Goal: Task Accomplishment & Management: Use online tool/utility

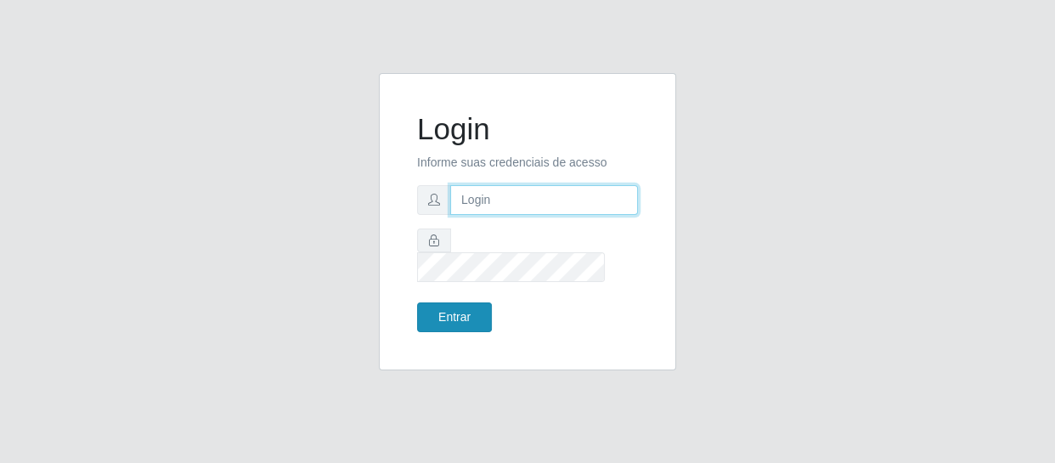
type input "[EMAIL_ADDRESS][DOMAIN_NAME]"
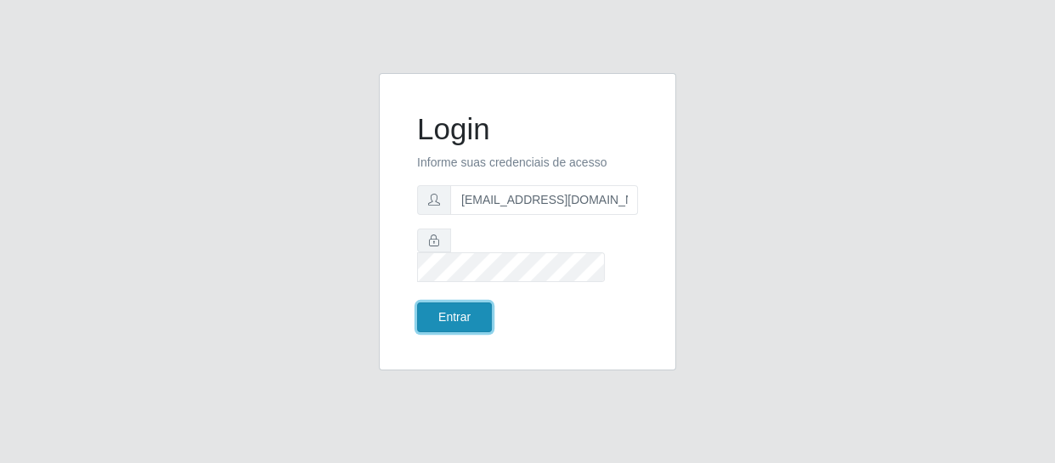
click at [462, 316] on button "Entrar" at bounding box center [454, 317] width 75 height 30
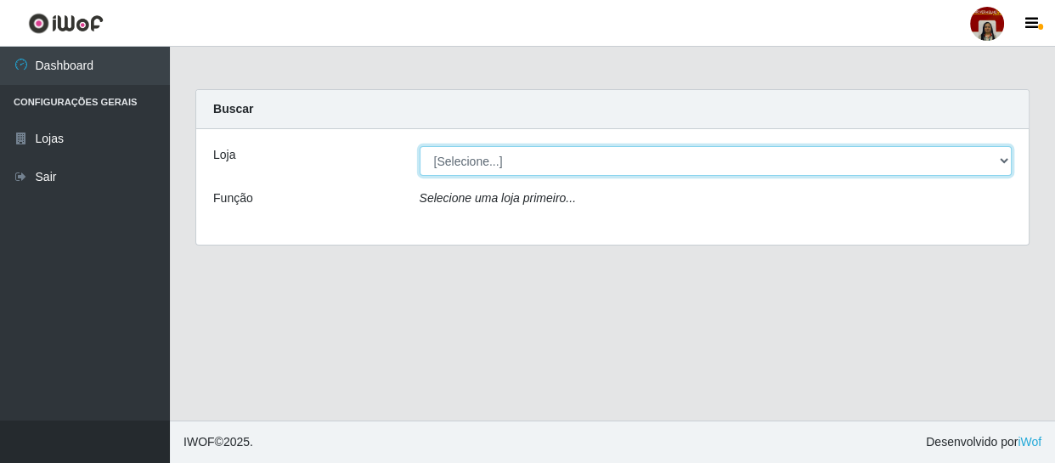
click at [993, 155] on select "[Selecione...] Mar Vermelho - Loja 04" at bounding box center [715, 161] width 593 height 30
select select "251"
click at [419, 146] on select "[Selecione...] Mar Vermelho - Loja 04" at bounding box center [715, 161] width 593 height 30
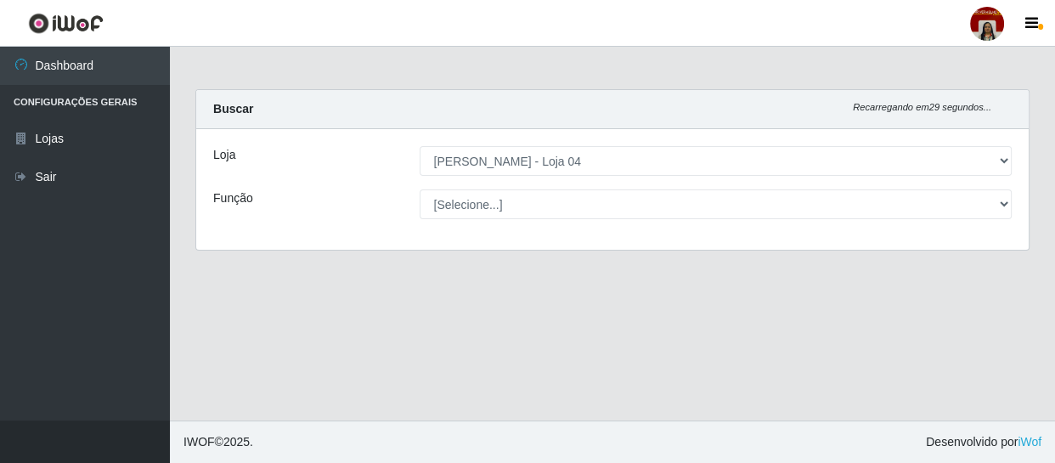
click at [574, 191] on select "[Selecione...] ASG ASG + ASG ++ Auxiliar de Depósito Auxiliar de Depósito + Aux…" at bounding box center [715, 204] width 593 height 30
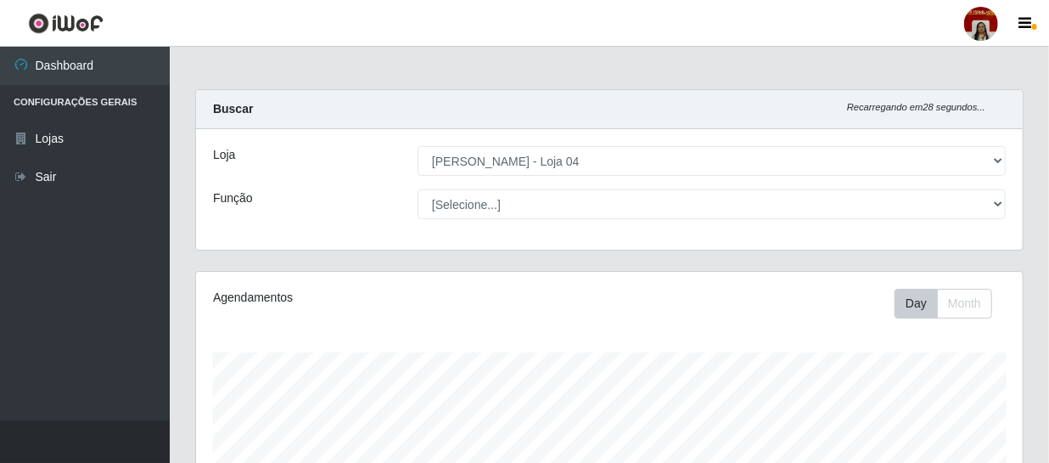
scroll to position [352, 827]
select select "1"
click at [418, 189] on select "[Selecione...] ASG ASG + ASG ++ Auxiliar de Depósito Auxiliar de Depósito + Aux…" at bounding box center [712, 204] width 588 height 30
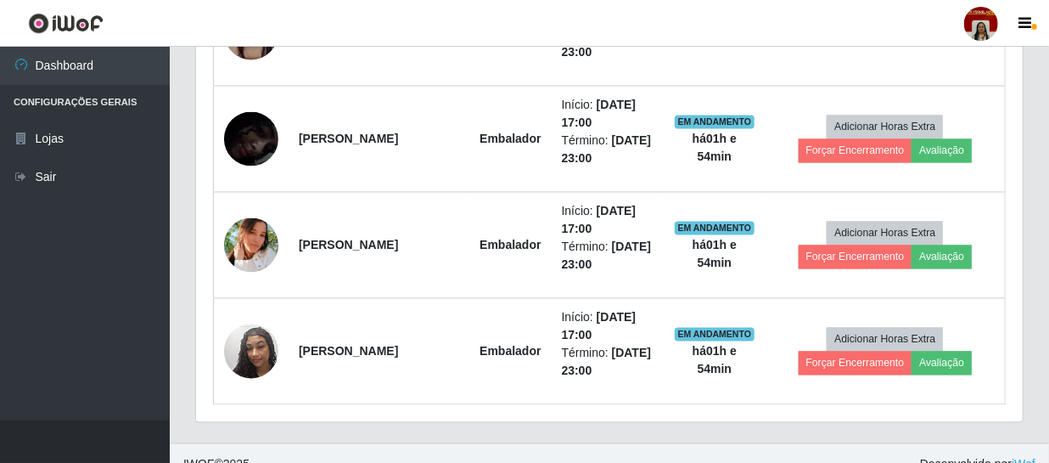
scroll to position [1422, 0]
